Goal: Information Seeking & Learning: Learn about a topic

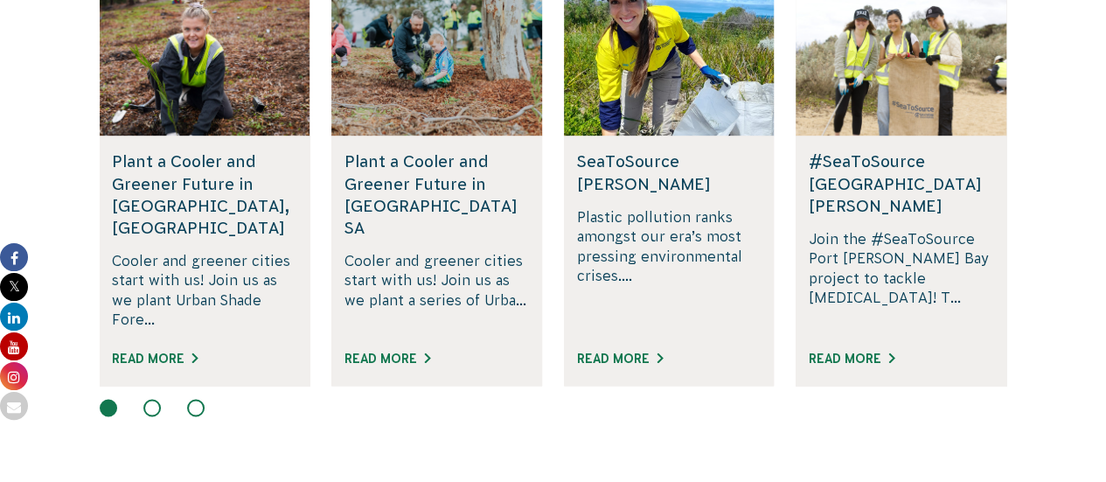
scroll to position [1211, 0]
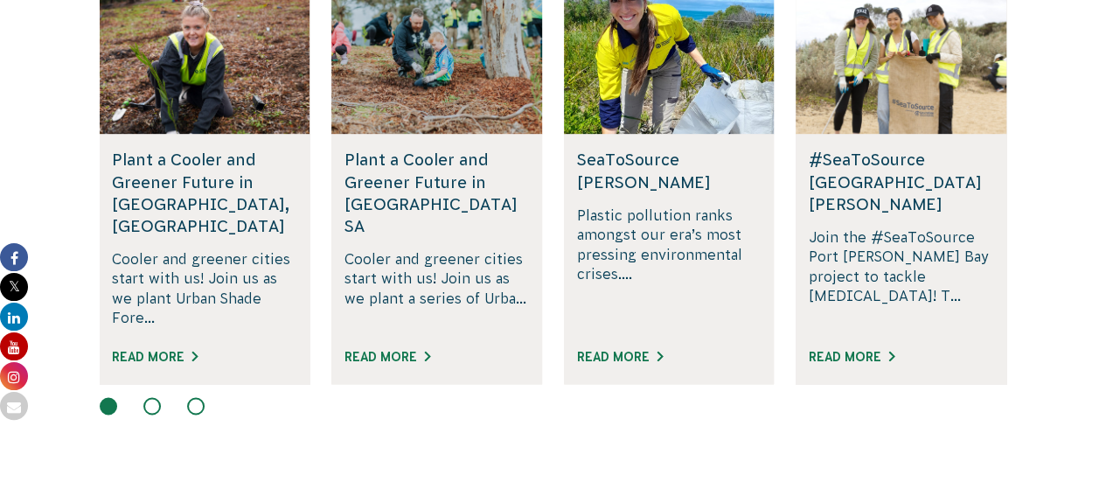
click at [149, 397] on button at bounding box center [151, 405] width 17 height 17
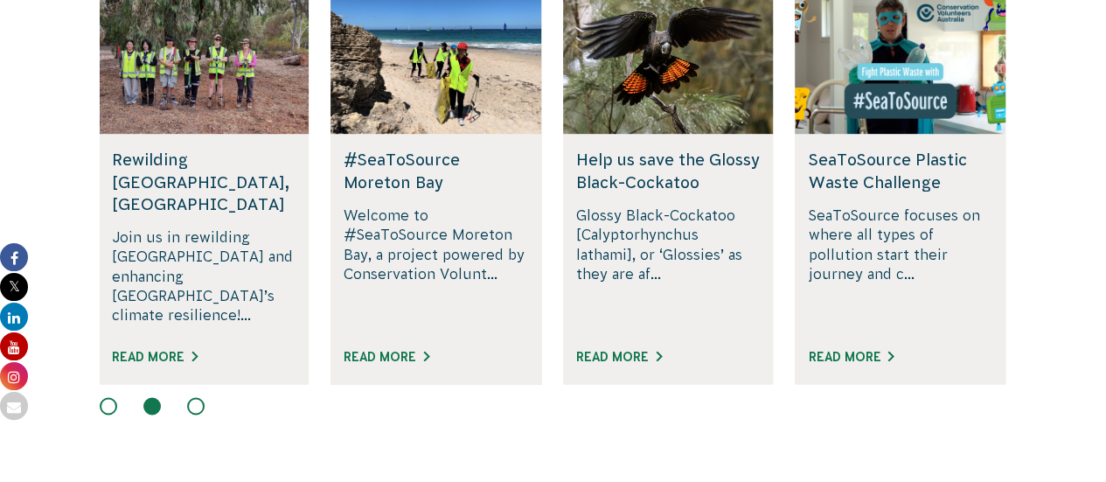
click at [195, 397] on button at bounding box center [195, 405] width 17 height 17
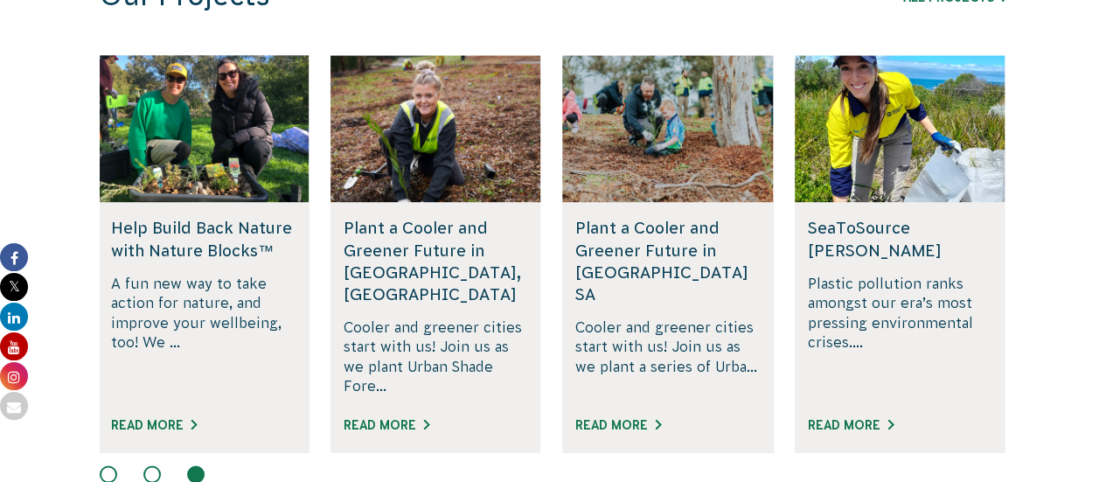
scroll to position [1140, 0]
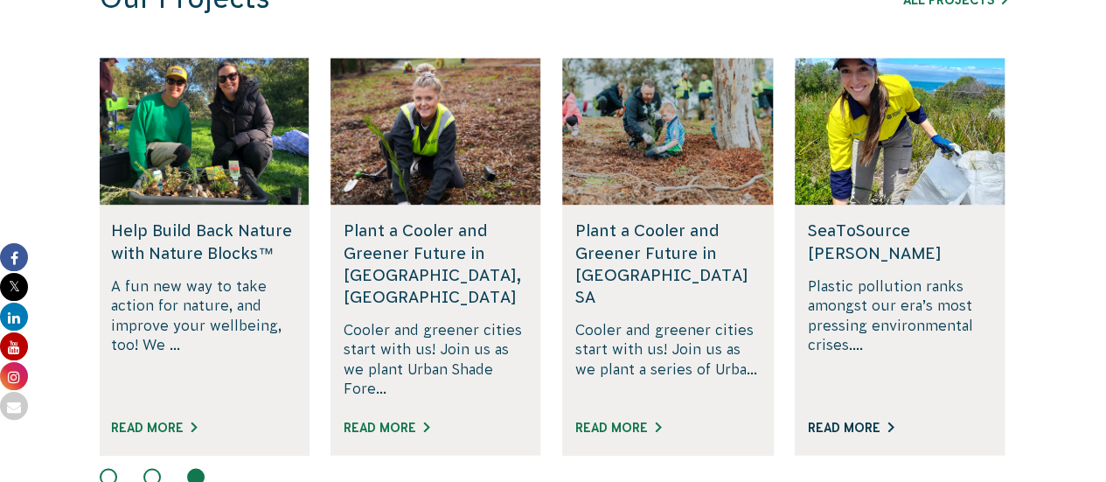
click at [837, 420] on link "Read More" at bounding box center [851, 427] width 86 height 14
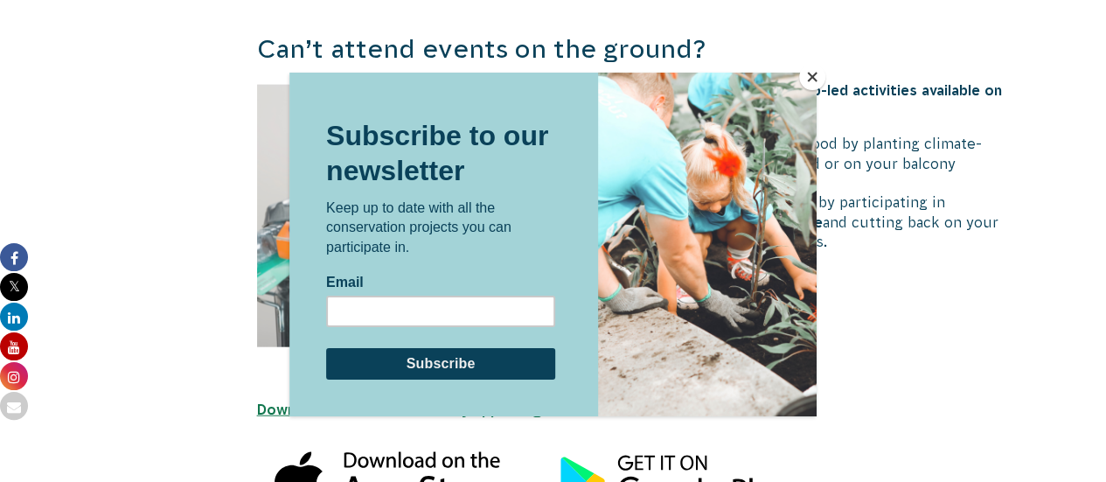
scroll to position [1850, 0]
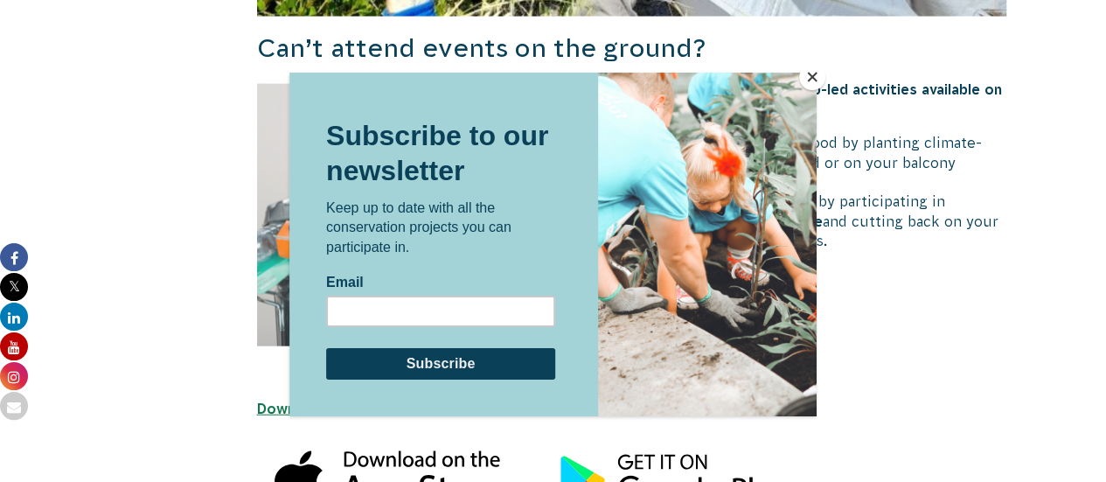
click at [811, 76] on button "Close" at bounding box center [812, 77] width 26 height 26
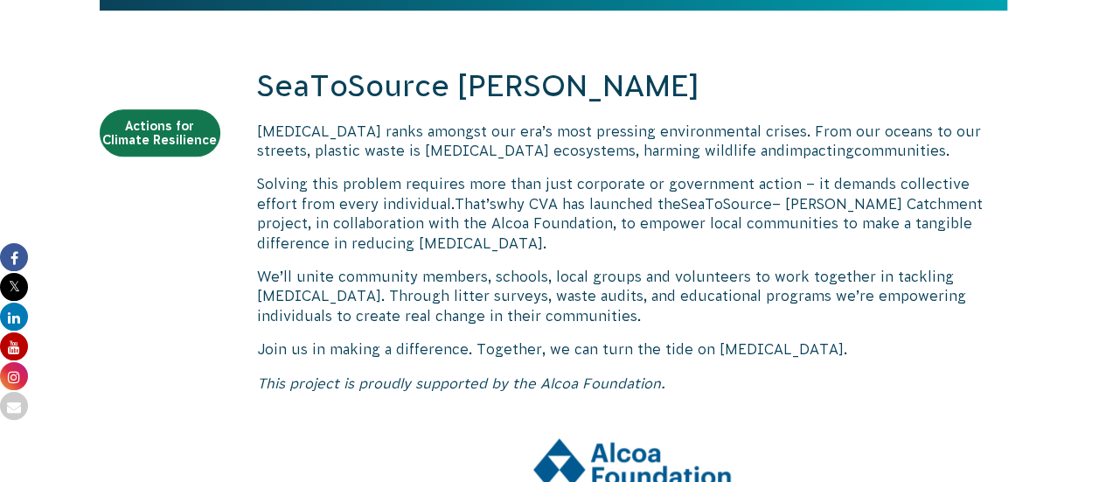
scroll to position [830, 0]
